Goal: Check status: Check status

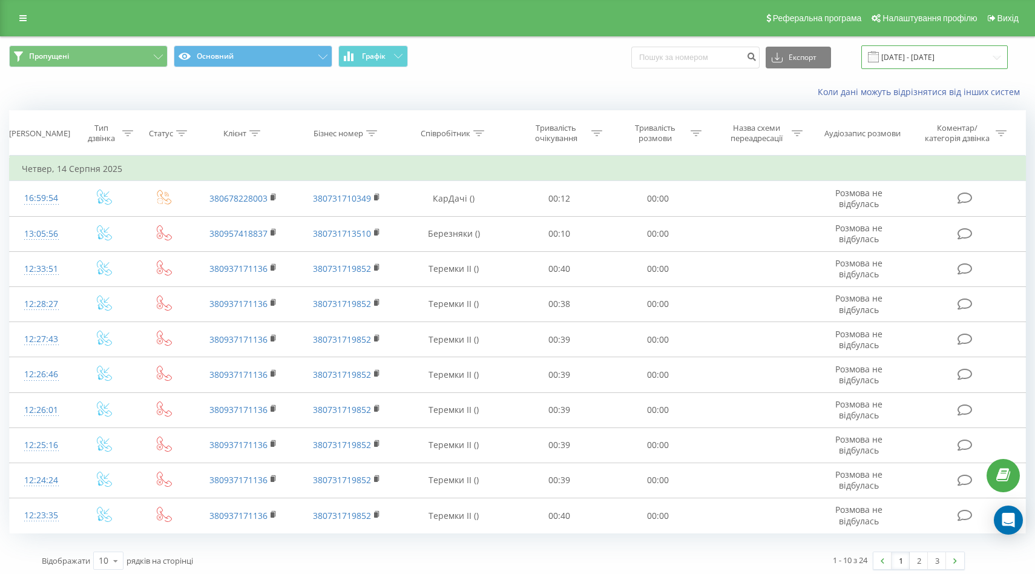
click at [935, 57] on input "[DATE] - [DATE]" at bounding box center [935, 57] width 147 height 24
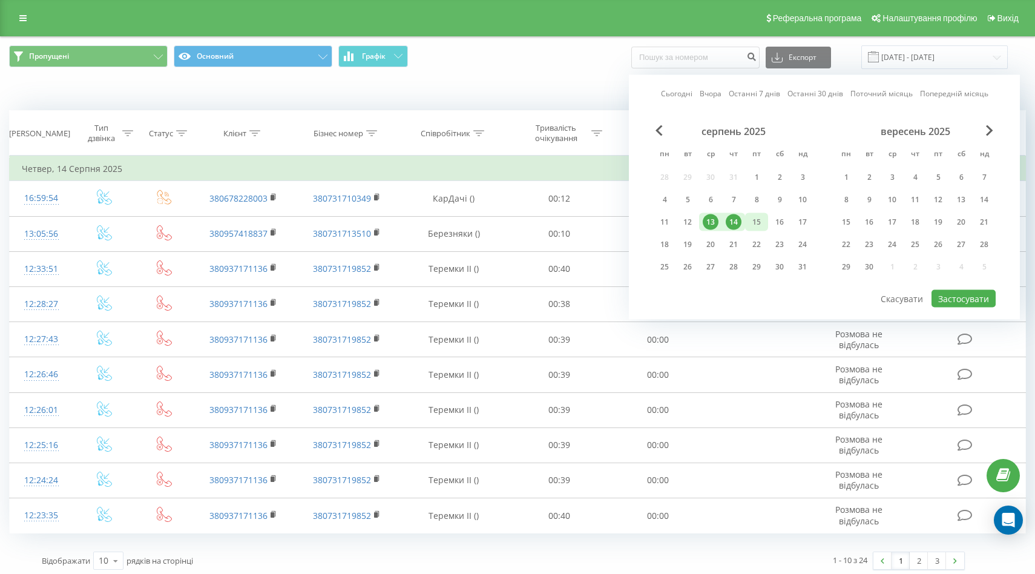
click at [759, 226] on div "15" at bounding box center [757, 222] width 16 height 16
click at [736, 223] on div "14" at bounding box center [734, 222] width 16 height 16
click at [706, 221] on div "13" at bounding box center [711, 222] width 16 height 16
click at [716, 246] on div "20" at bounding box center [711, 245] width 16 height 16
click at [727, 246] on div "21" at bounding box center [734, 245] width 16 height 16
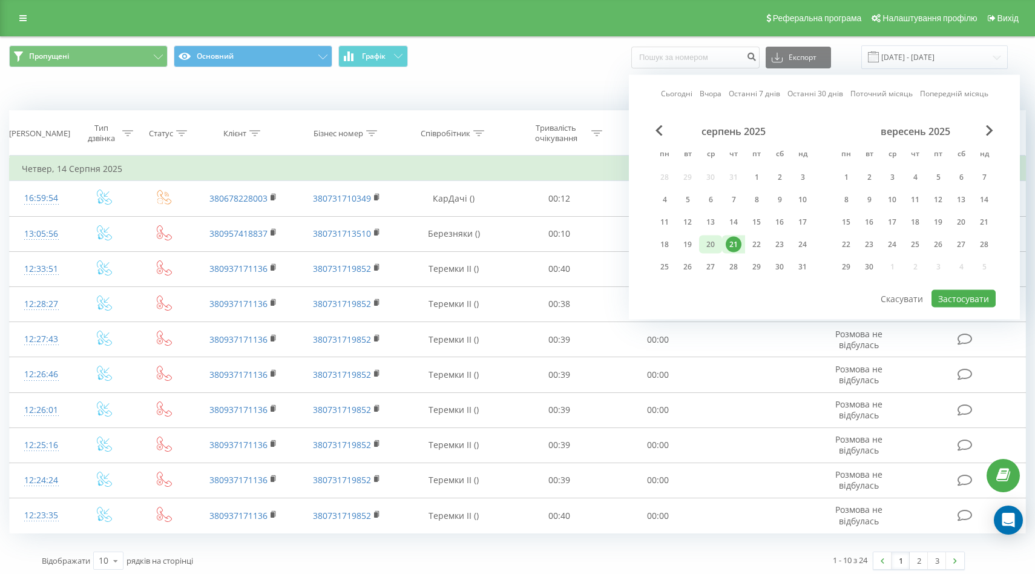
click at [710, 246] on div "20" at bounding box center [711, 245] width 16 height 16
click at [950, 297] on button "Застосувати" at bounding box center [964, 299] width 64 height 18
type input "[DATE] - [DATE]"
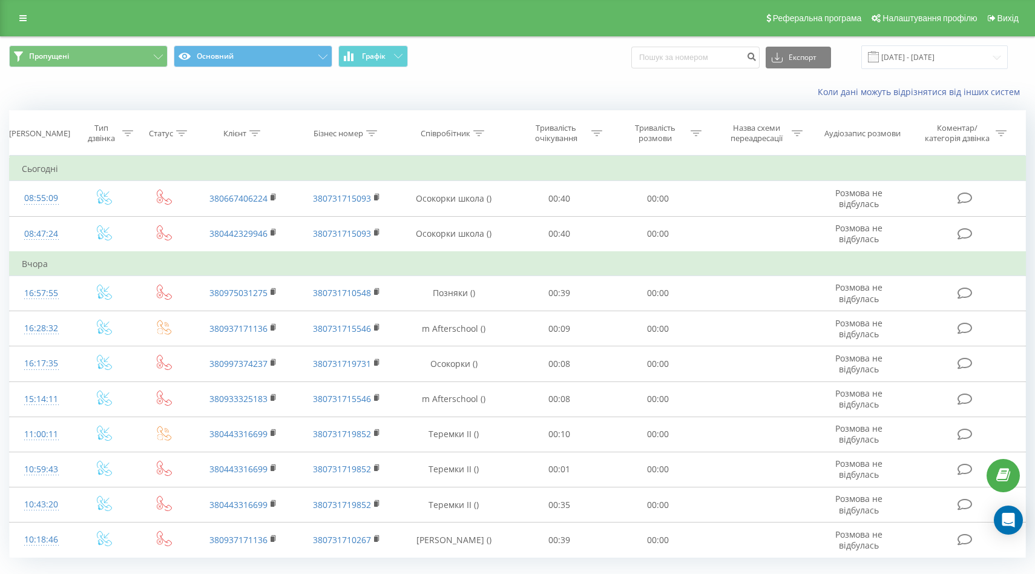
scroll to position [29, 0]
